Goal: Information Seeking & Learning: Check status

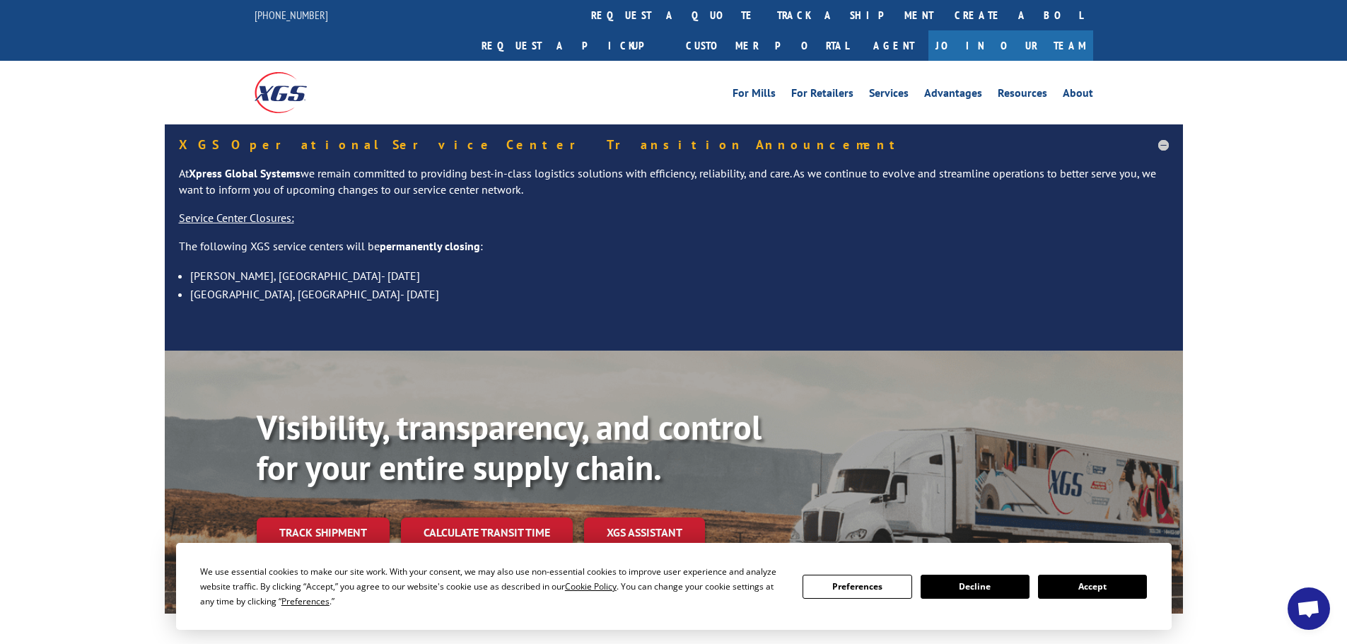
click at [1101, 597] on button "Accept" at bounding box center [1092, 587] width 109 height 24
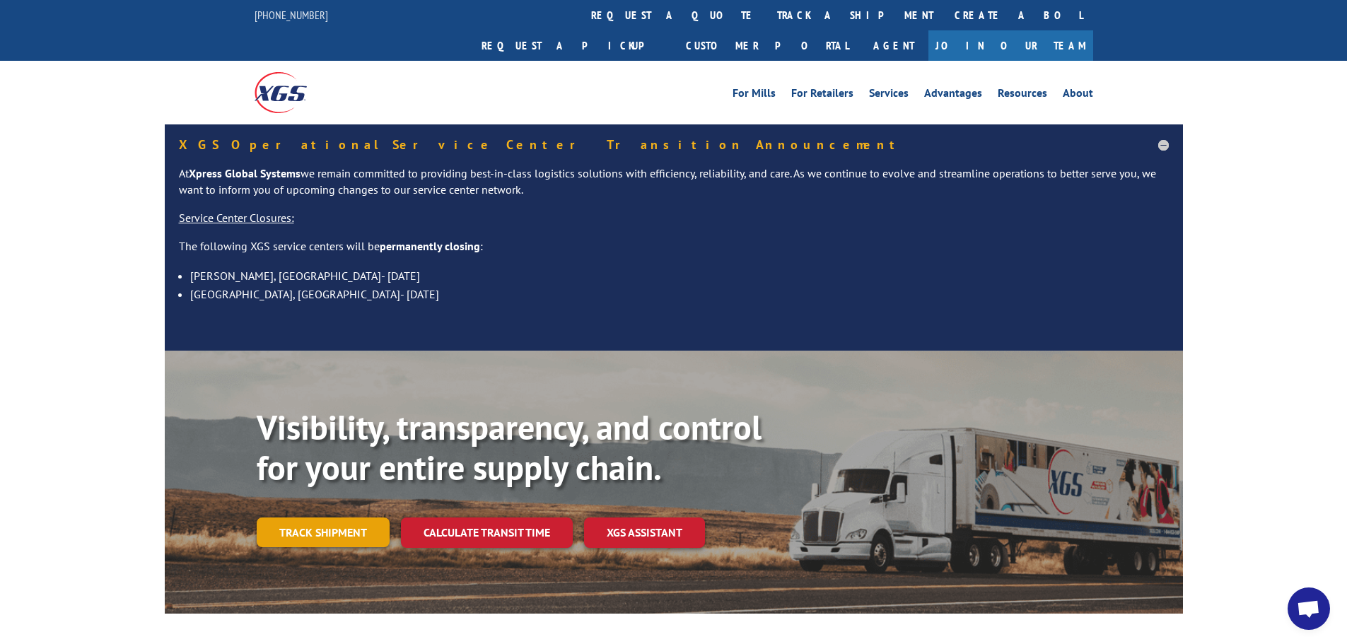
click at [327, 518] on link "Track shipment" at bounding box center [323, 533] width 133 height 30
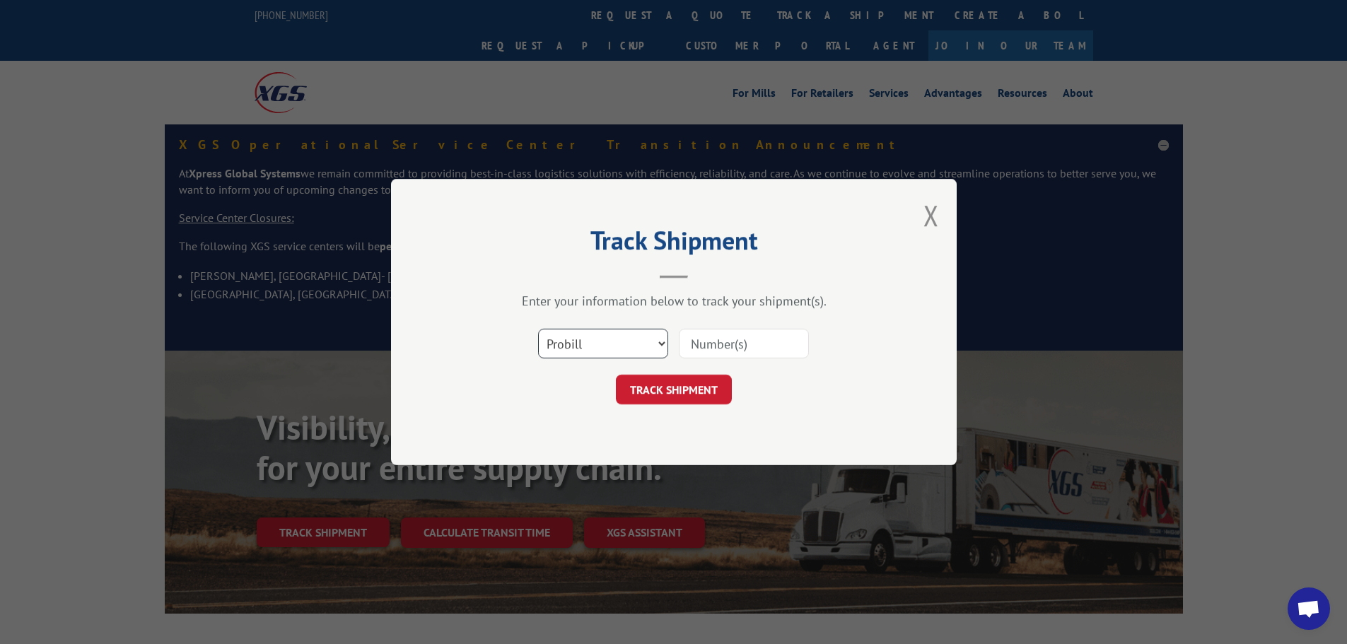
click at [639, 344] on select "Select category... Probill BOL PO" at bounding box center [603, 344] width 130 height 30
select select "po"
click at [538, 329] on select "Select category... Probill BOL PO" at bounding box center [603, 344] width 130 height 30
click at [718, 349] on input at bounding box center [744, 344] width 130 height 30
paste input "36502287;"
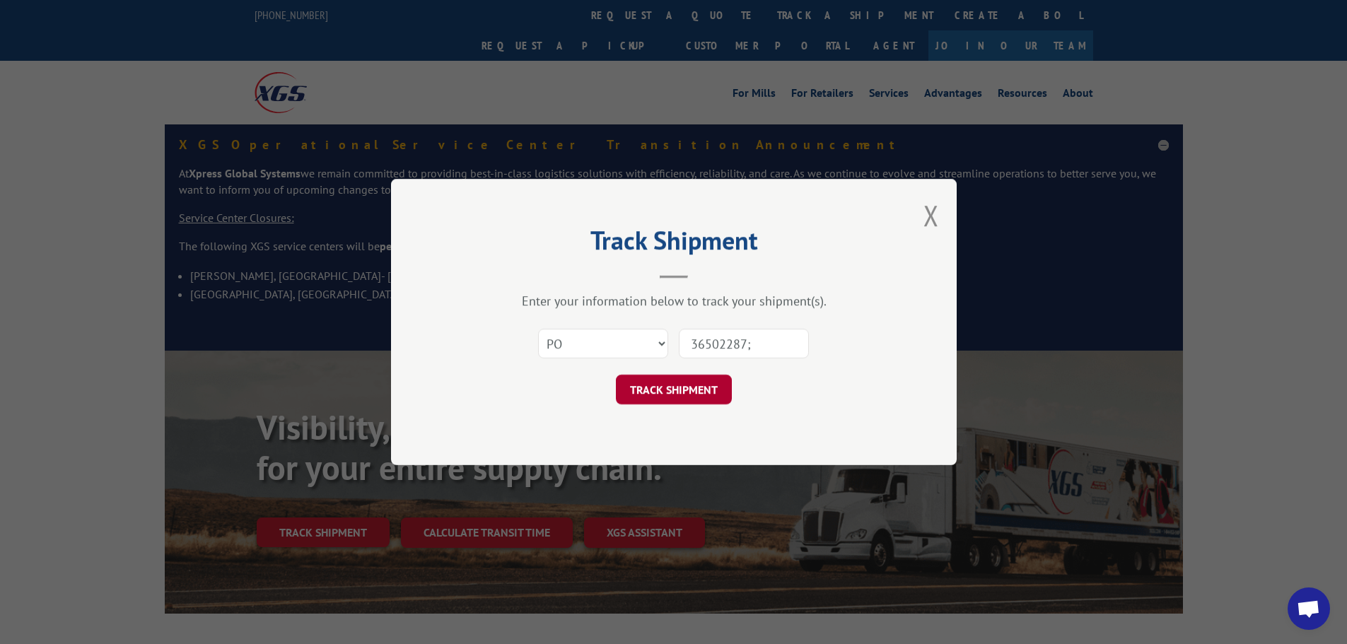
type input "36502287;"
click at [699, 384] on button "TRACK SHIPMENT" at bounding box center [674, 390] width 116 height 30
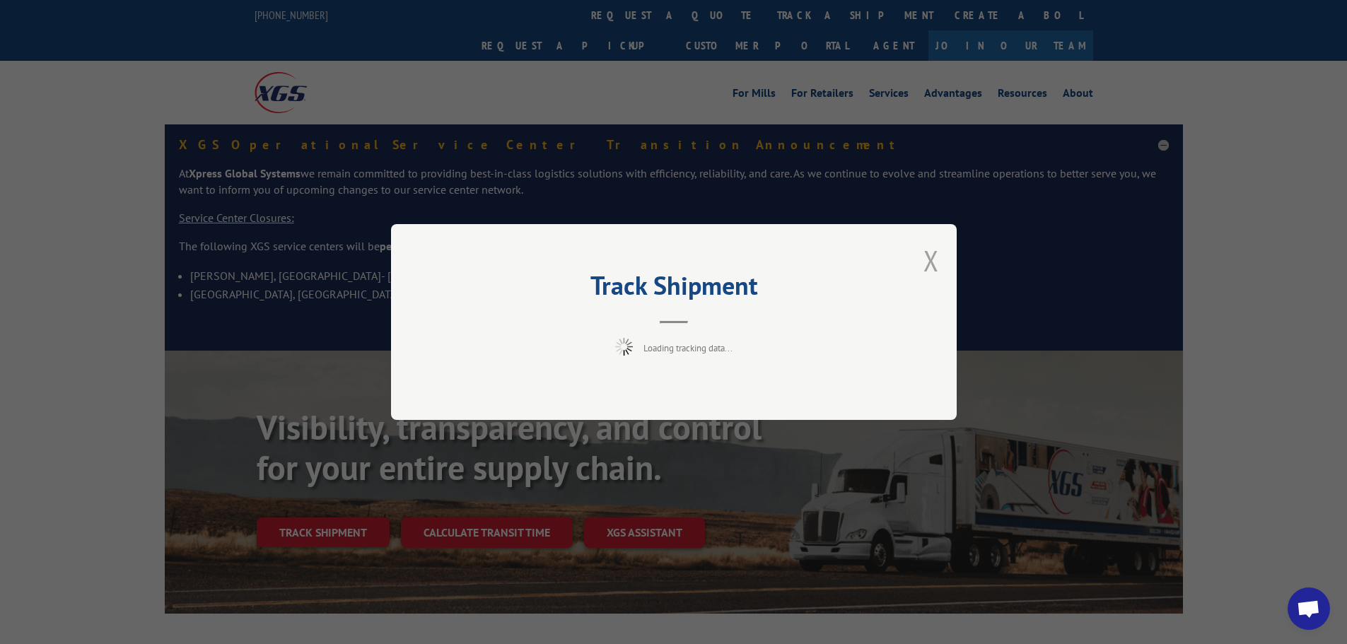
click at [931, 258] on button "Close modal" at bounding box center [932, 260] width 16 height 37
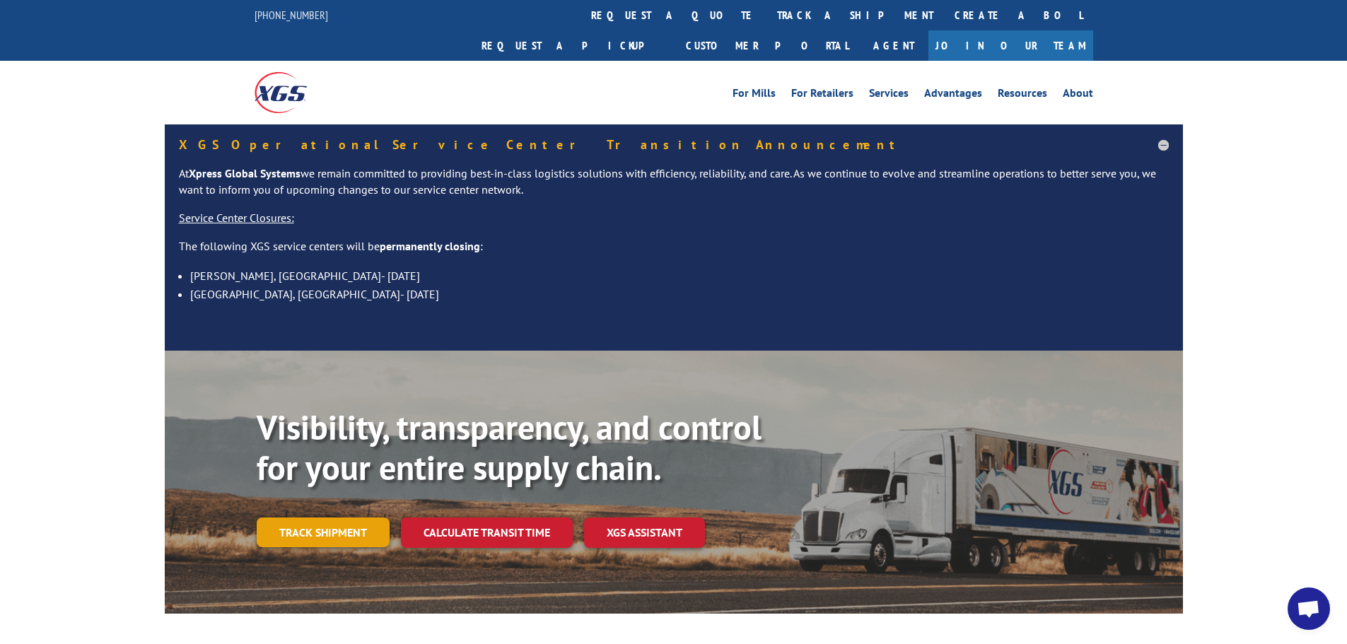
click at [353, 518] on link "Track shipment" at bounding box center [323, 533] width 133 height 30
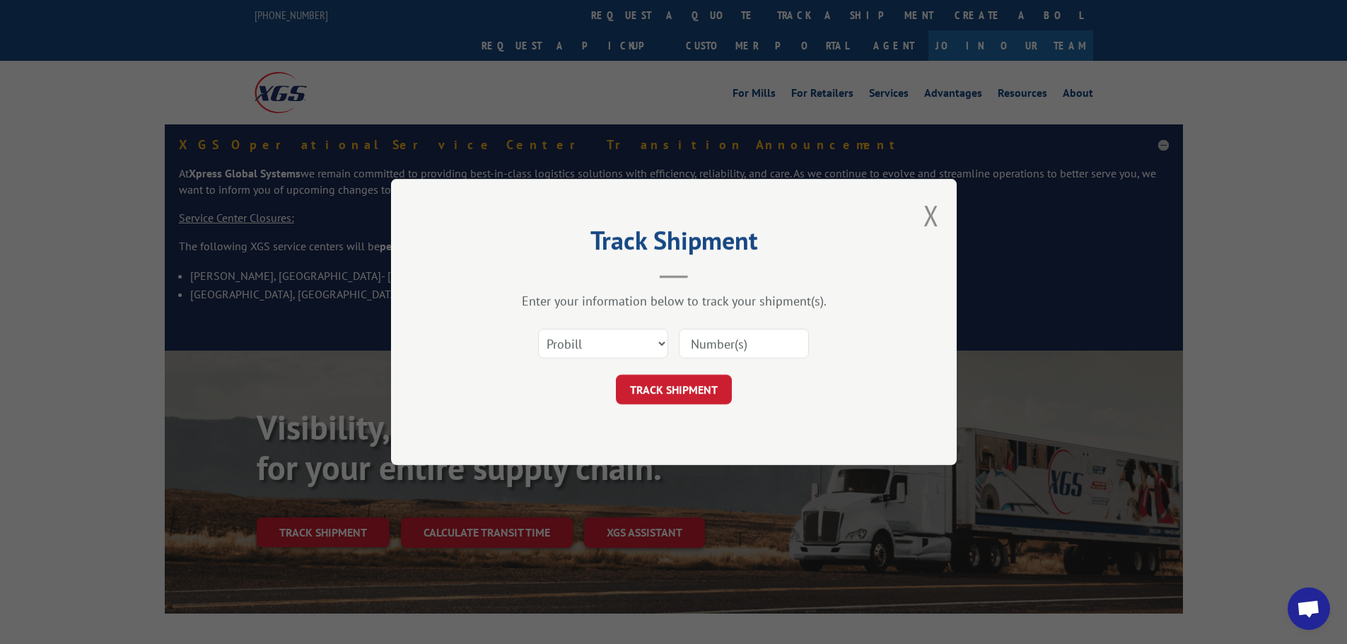
click at [750, 360] on div at bounding box center [744, 343] width 130 height 33
click at [745, 354] on input at bounding box center [744, 344] width 130 height 30
paste input "36502287;"
type input "36502287;"
click at [629, 349] on select "Select category... Probill BOL PO" at bounding box center [603, 344] width 130 height 30
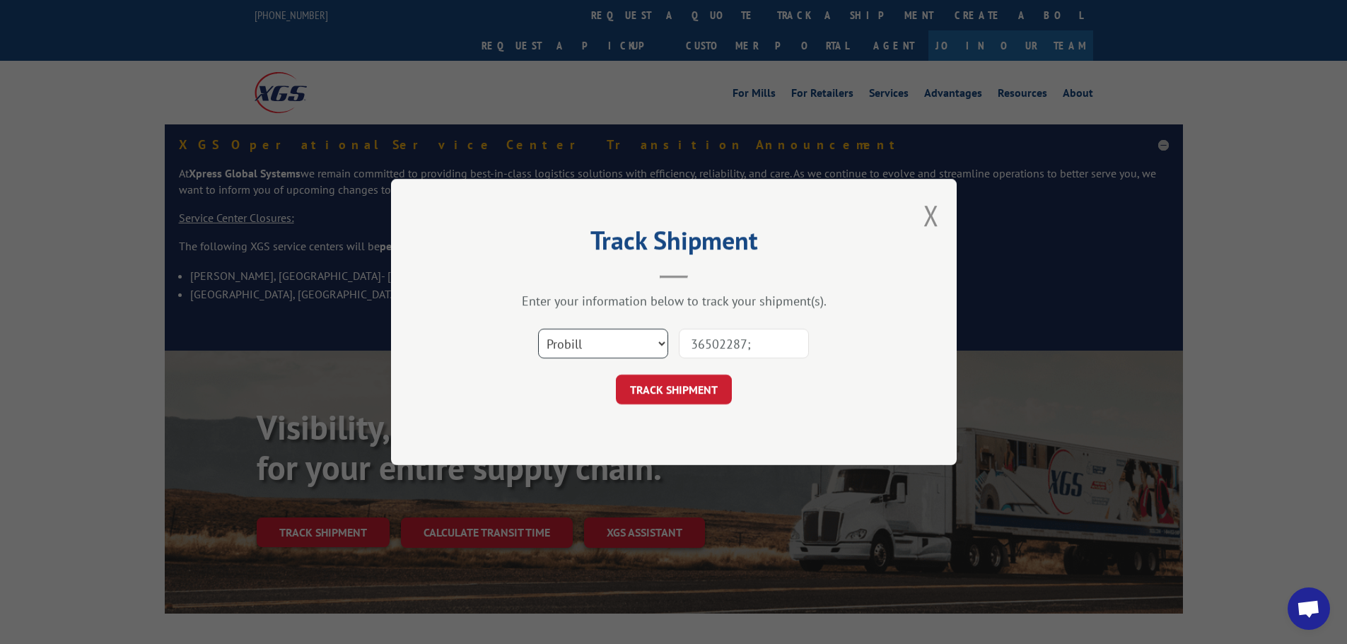
select select "po"
click at [538, 329] on select "Select category... Probill BOL PO" at bounding box center [603, 344] width 130 height 30
click at [770, 346] on input "36502287;" at bounding box center [744, 344] width 130 height 30
type input "36502287"
click at [616, 375] on button "TRACK SHIPMENT" at bounding box center [674, 390] width 116 height 30
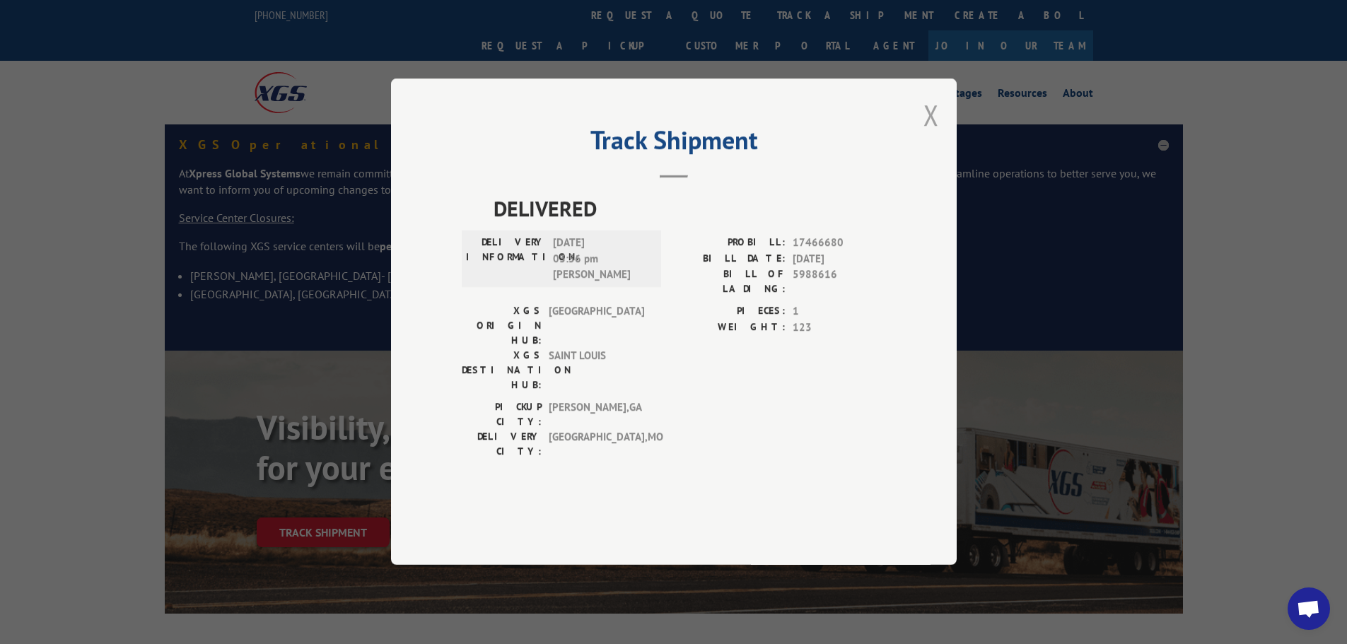
click at [934, 134] on button "Close modal" at bounding box center [932, 114] width 16 height 37
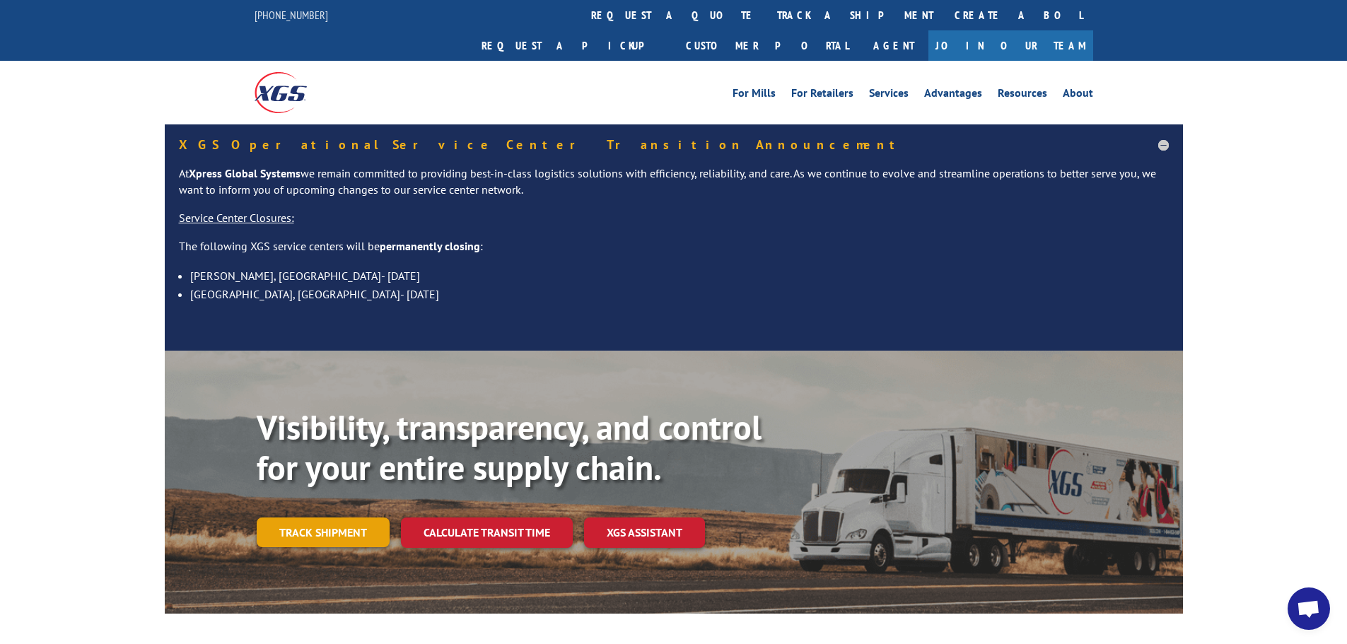
click at [320, 518] on link "Track shipment" at bounding box center [323, 533] width 133 height 30
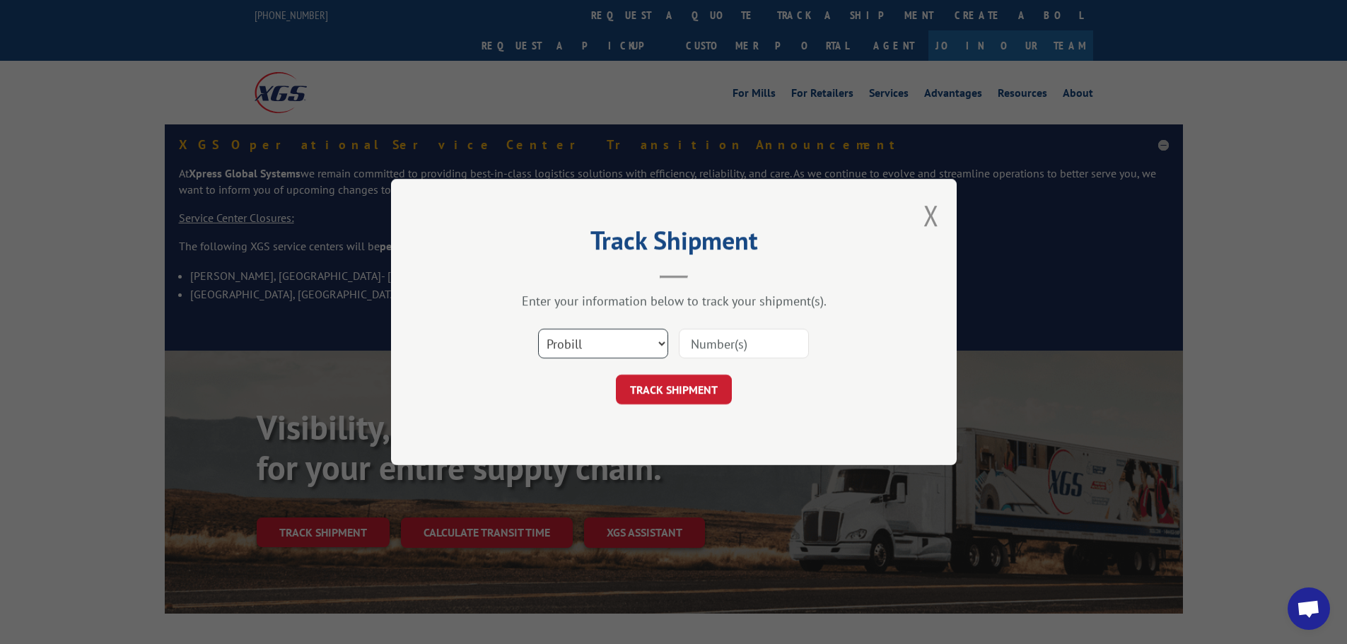
click at [622, 344] on select "Select category... Probill BOL PO" at bounding box center [603, 344] width 130 height 30
select select "po"
click at [538, 329] on select "Select category... Probill BOL PO" at bounding box center [603, 344] width 130 height 30
click at [745, 354] on input at bounding box center [744, 344] width 130 height 30
paste input "36502288"
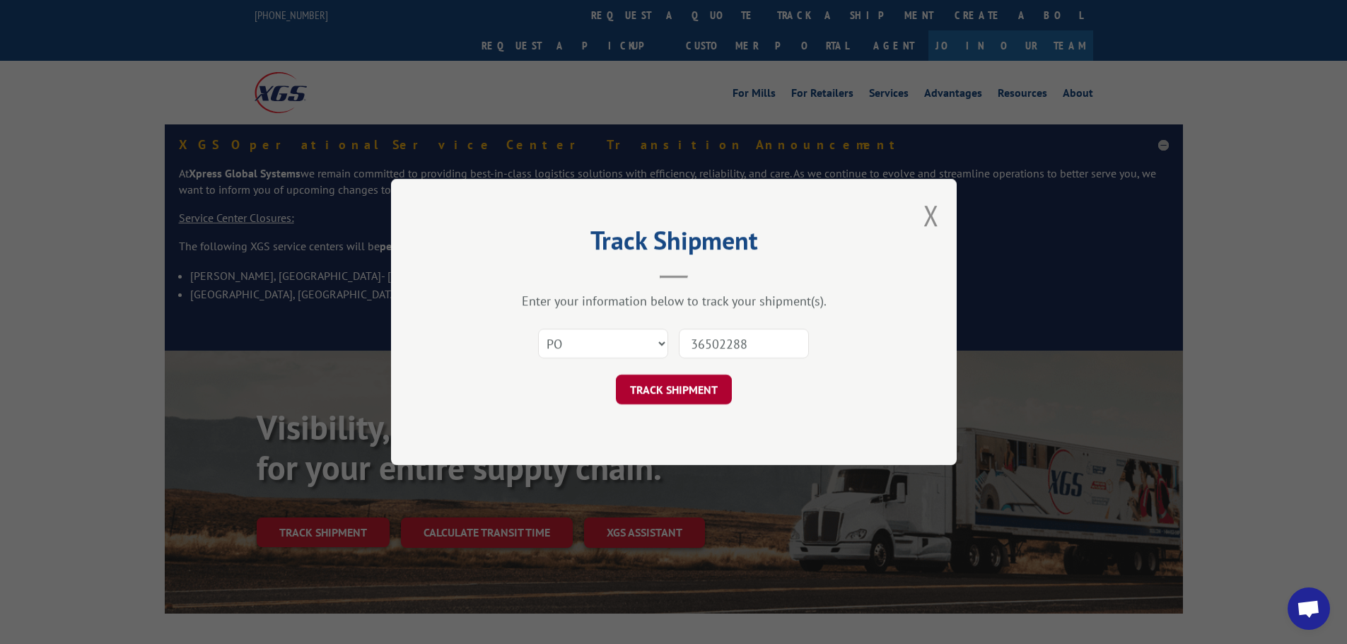
type input "36502288"
click at [719, 390] on button "TRACK SHIPMENT" at bounding box center [674, 390] width 116 height 30
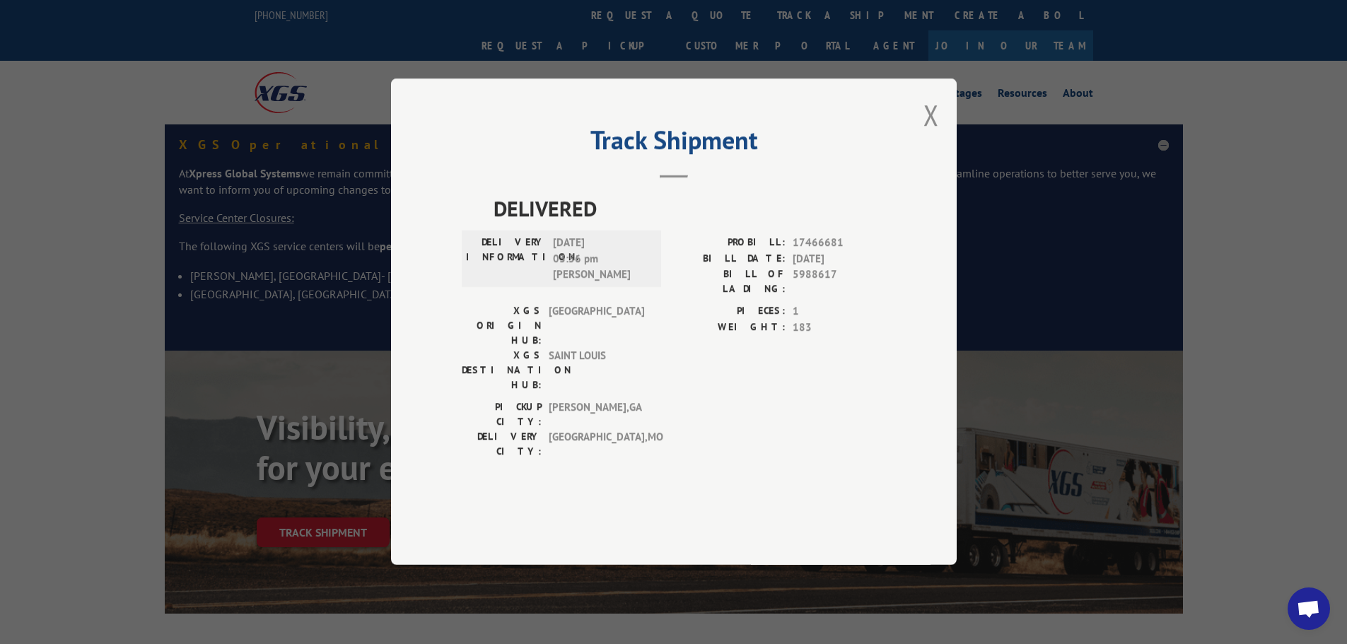
click at [953, 157] on div "Track Shipment DELIVERED DELIVERY INFORMATION: [DATE] 03:56 pm [PERSON_NAME]: 1…" at bounding box center [674, 321] width 566 height 487
click at [935, 134] on button "Close modal" at bounding box center [932, 114] width 16 height 37
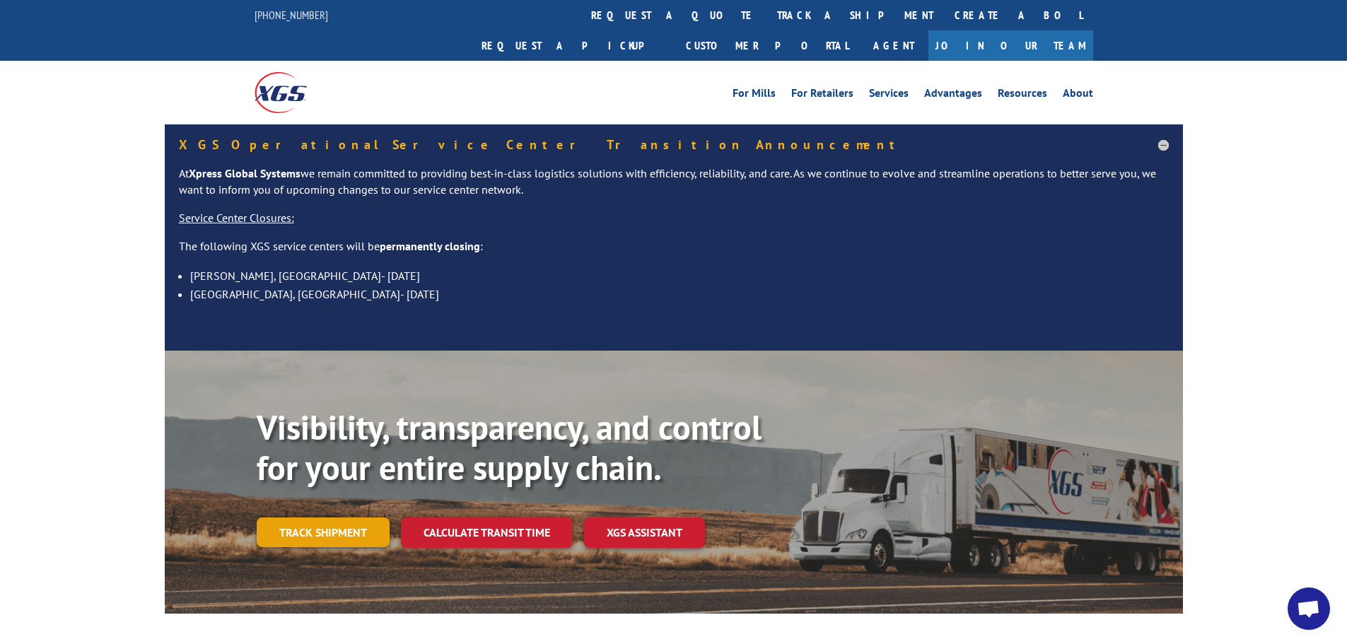
drag, startPoint x: 363, startPoint y: 506, endPoint x: 414, endPoint y: 450, distance: 75.6
click at [362, 518] on link "Track shipment" at bounding box center [323, 533] width 133 height 30
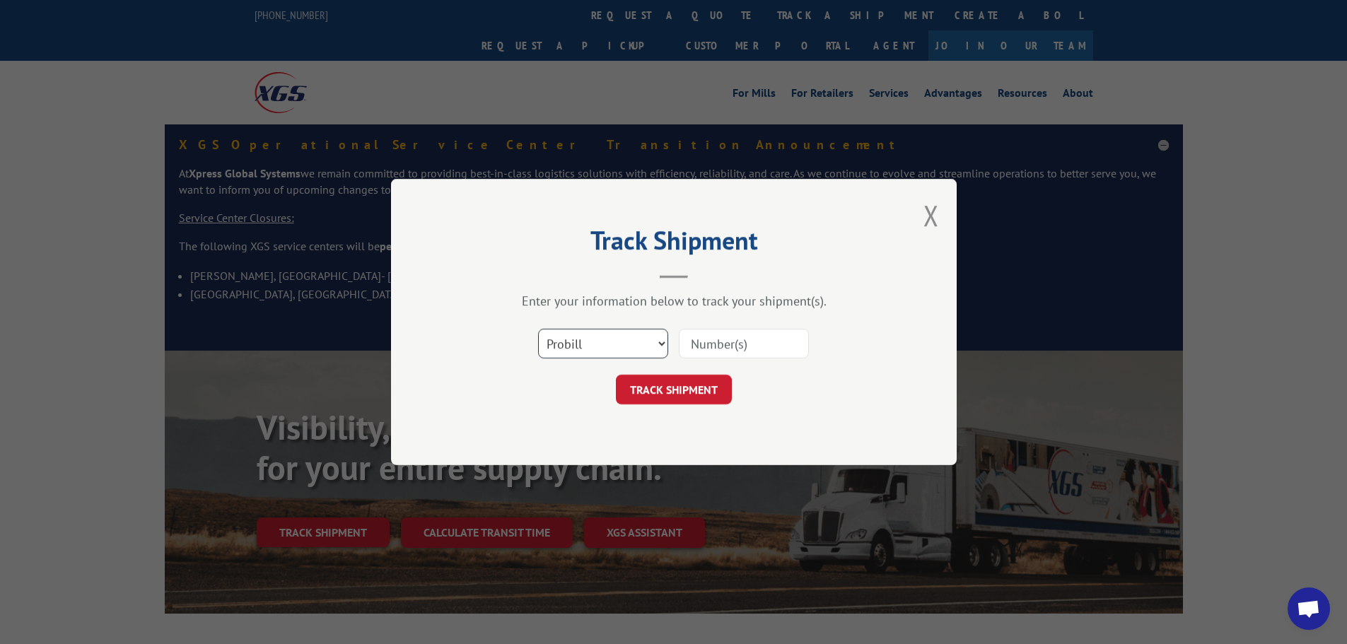
click at [641, 342] on select "Select category... Probill BOL PO" at bounding box center [603, 344] width 130 height 30
select select "po"
click at [538, 329] on select "Select category... Probill BOL PO" at bounding box center [603, 344] width 130 height 30
click at [758, 332] on input at bounding box center [744, 344] width 130 height 30
paste input "36502275"
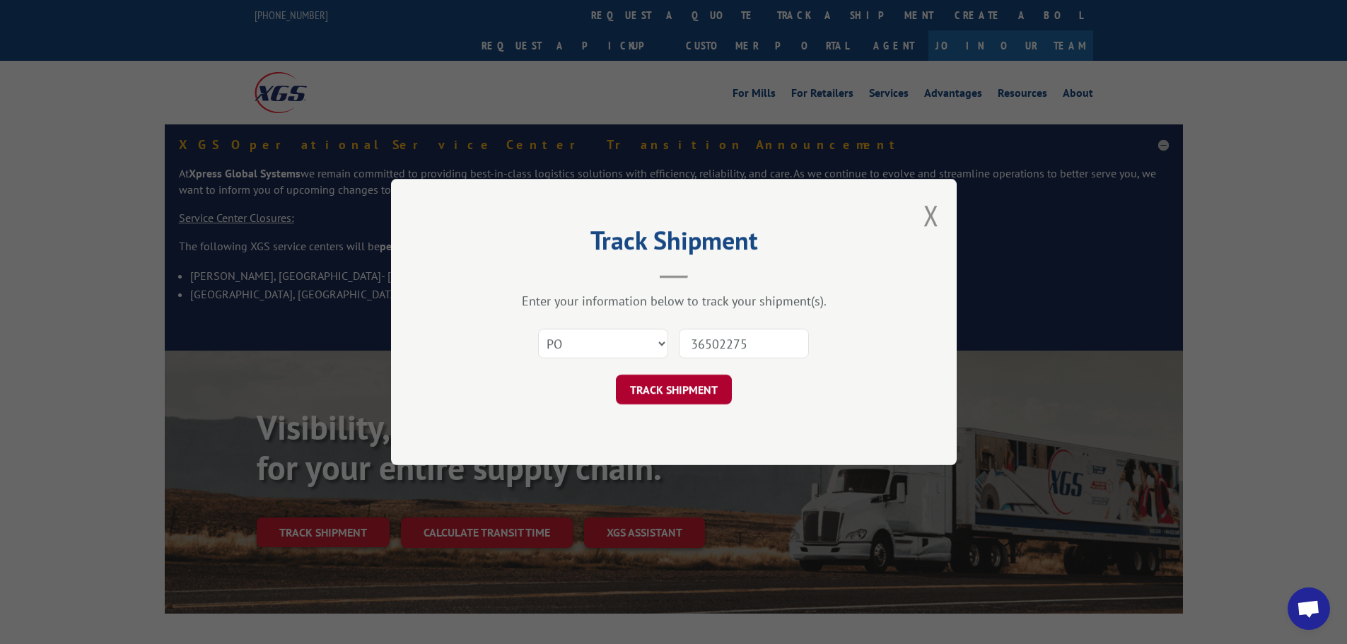
type input "36502275"
click at [696, 376] on button "TRACK SHIPMENT" at bounding box center [674, 390] width 116 height 30
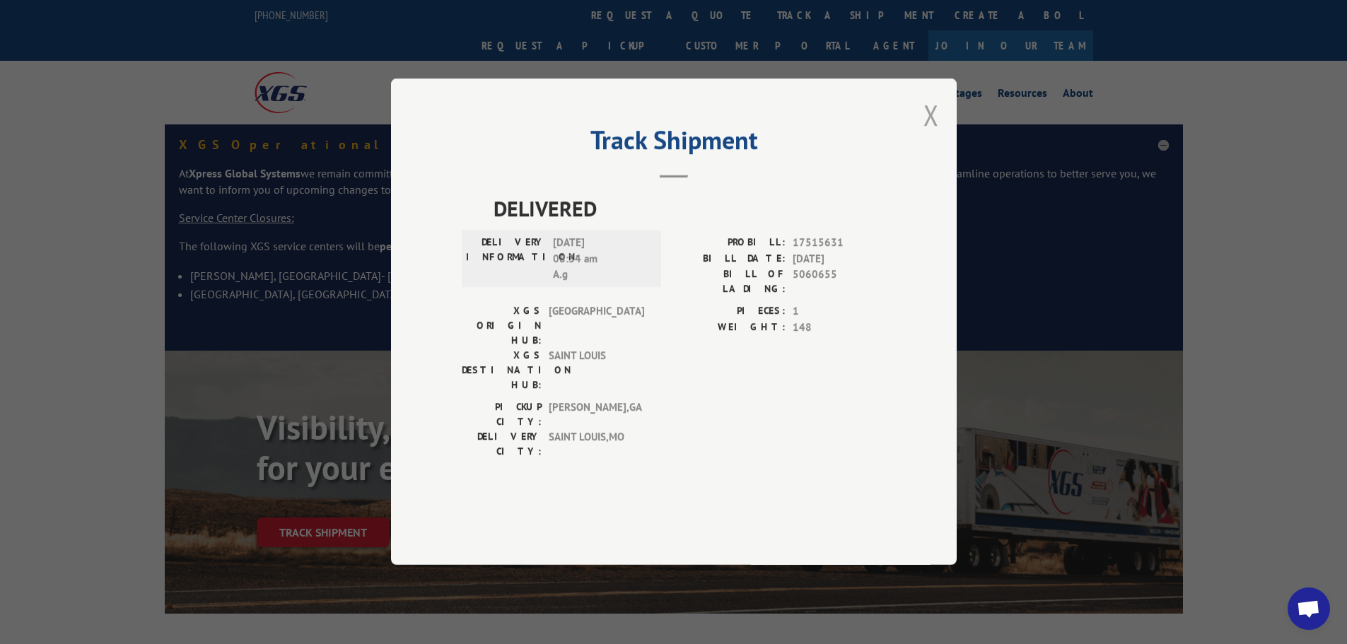
click at [937, 134] on button "Close modal" at bounding box center [932, 114] width 16 height 37
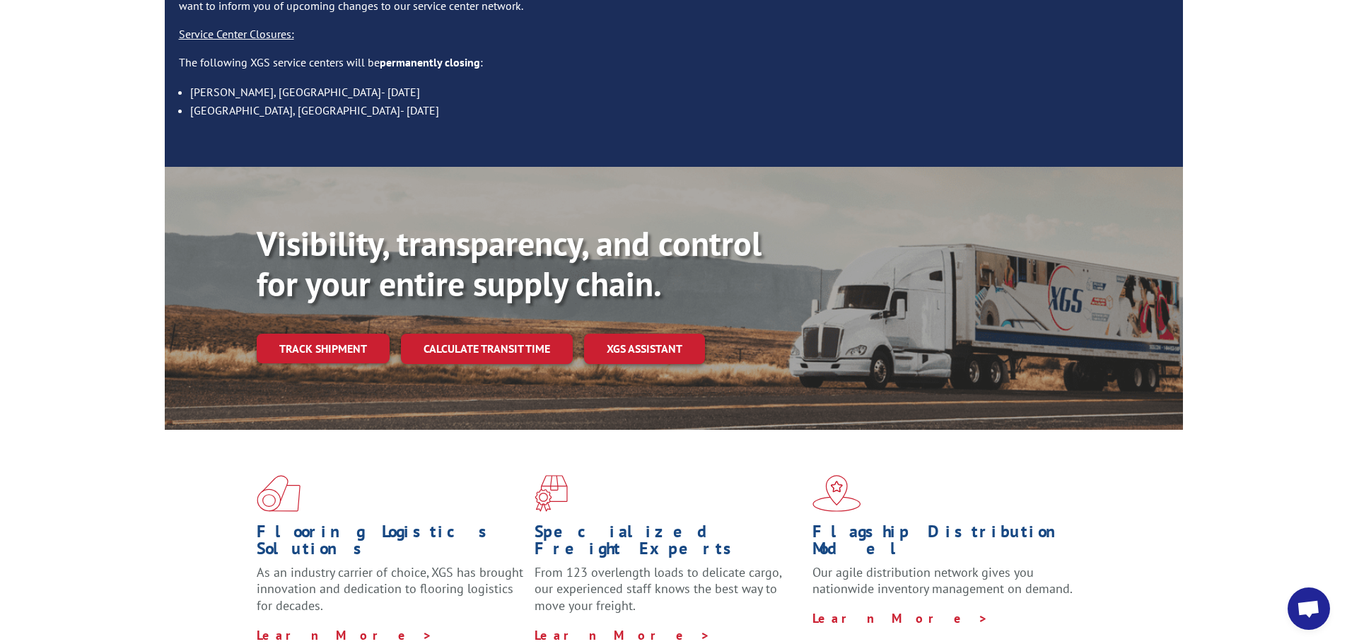
scroll to position [212, 0]
